Goal: Find specific page/section: Find specific page/section

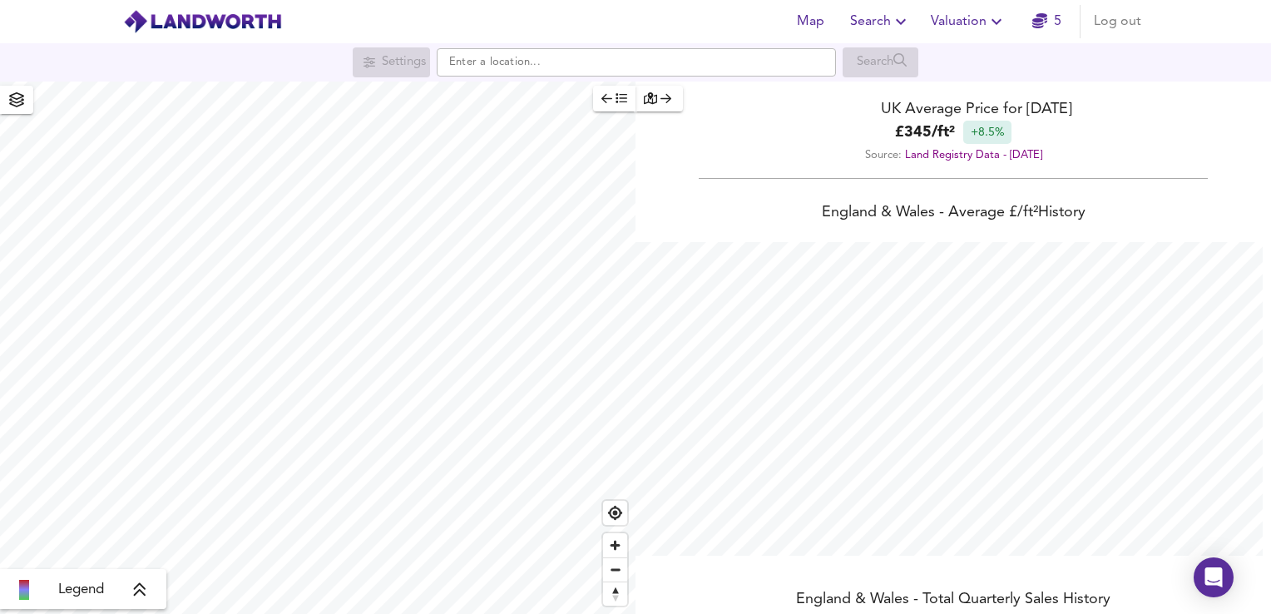
scroll to position [614, 1271]
click at [610, 90] on span "button" at bounding box center [614, 98] width 26 height 19
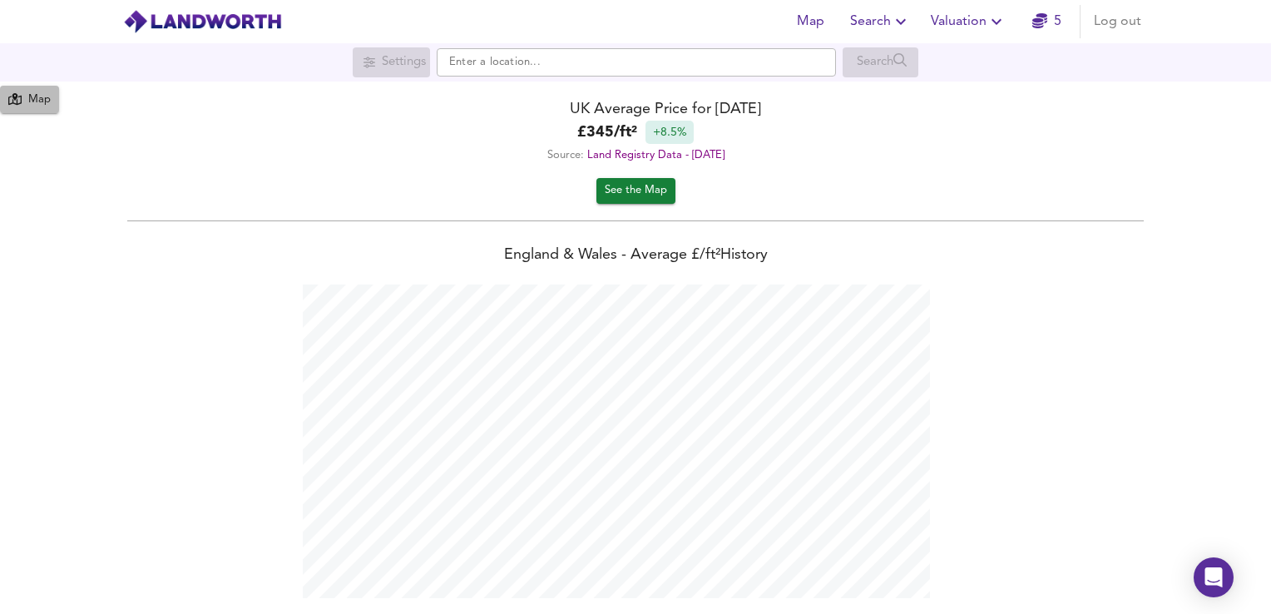
click at [37, 97] on div "Map" at bounding box center [39, 100] width 22 height 19
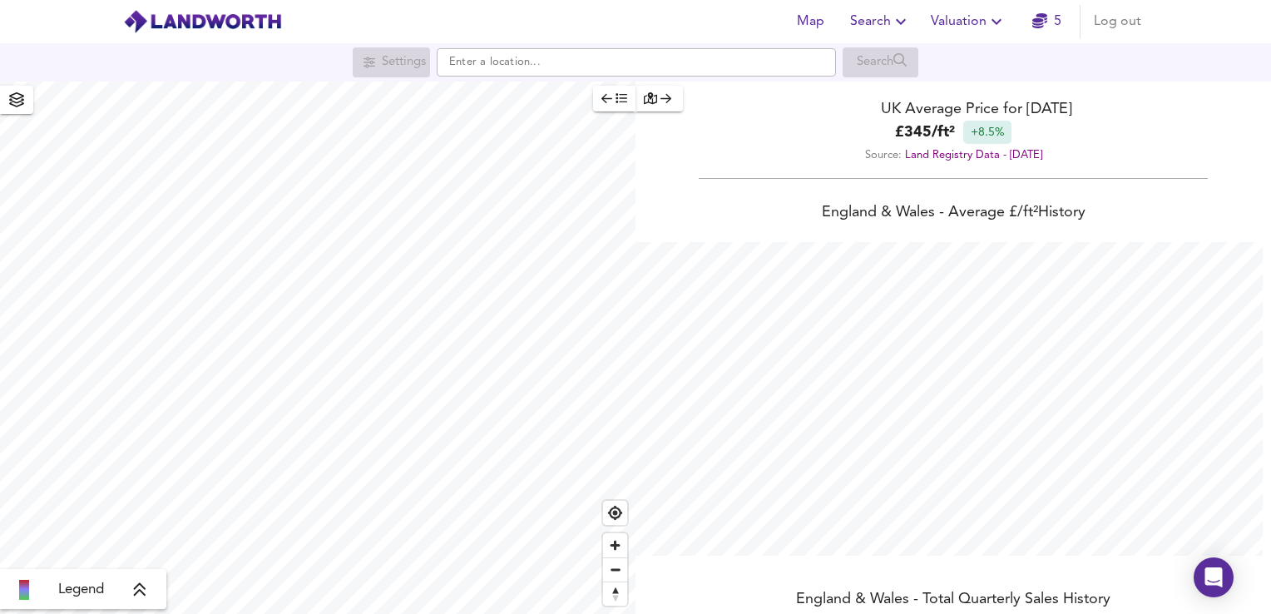
click at [662, 96] on icon "button" at bounding box center [665, 98] width 11 height 12
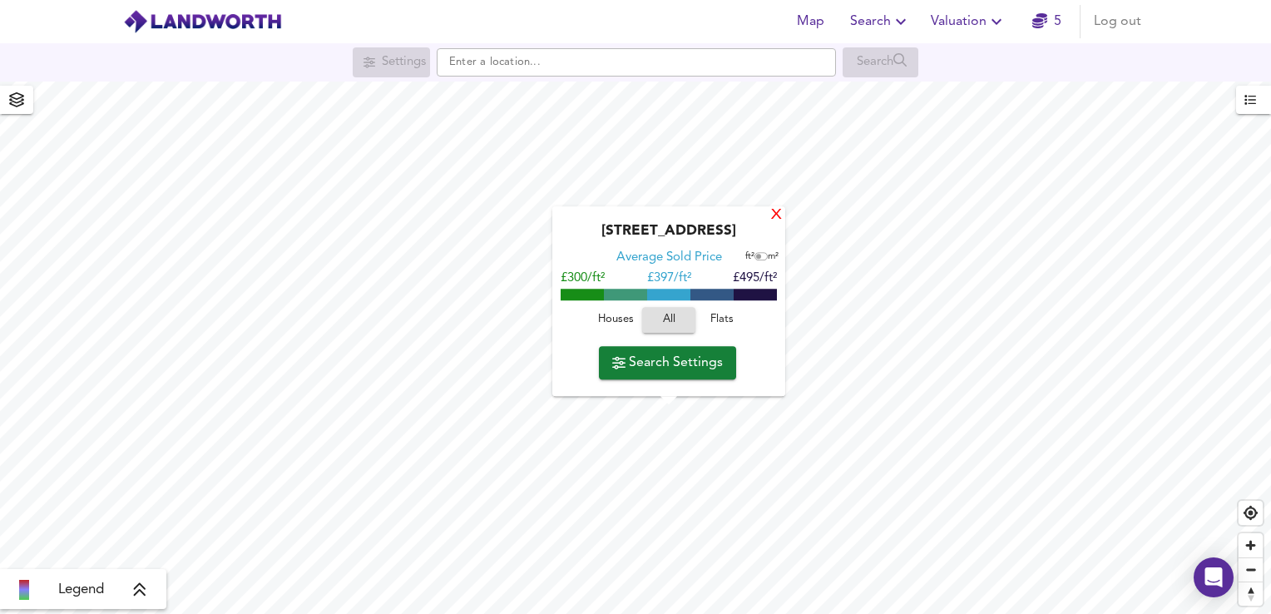
click at [773, 215] on div "X" at bounding box center [776, 216] width 14 height 16
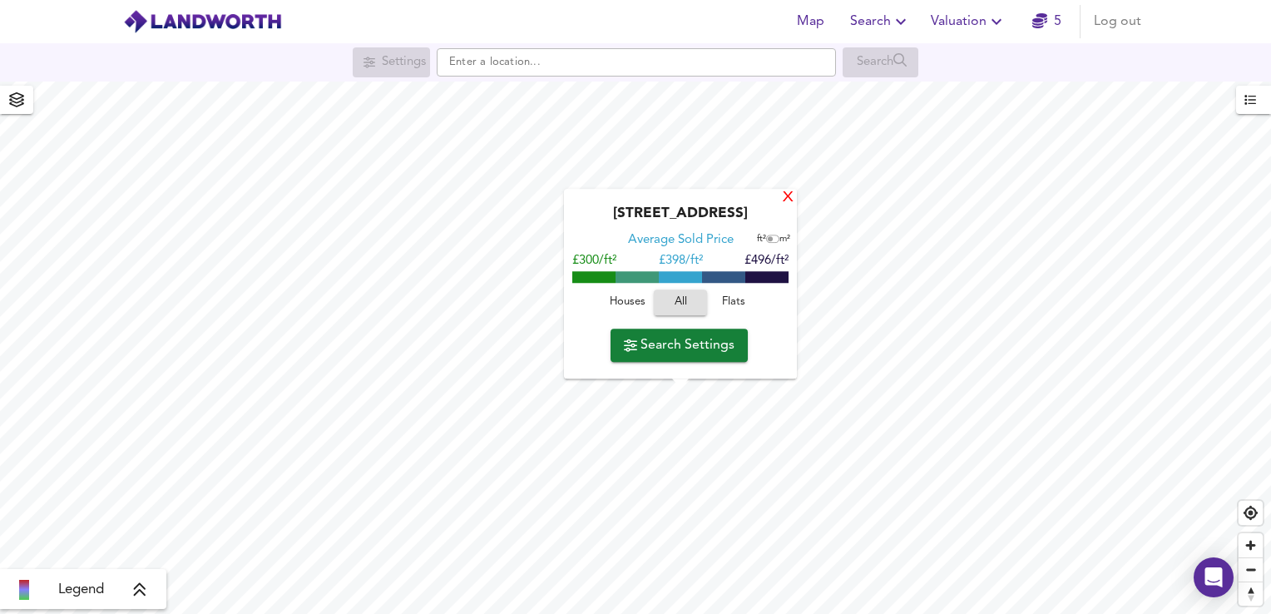
click at [784, 201] on div "X" at bounding box center [788, 198] width 14 height 16
